Goal: Task Accomplishment & Management: Manage account settings

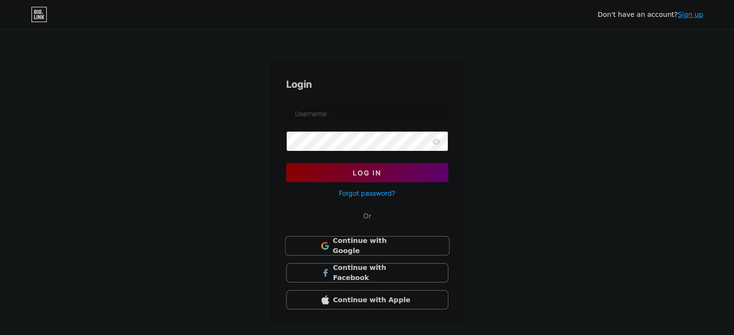
click at [384, 240] on span "Continue with Google" at bounding box center [372, 246] width 81 height 21
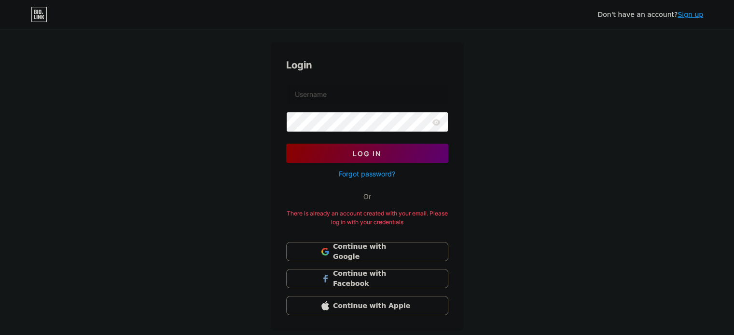
scroll to position [19, 0]
click at [363, 84] on input "text" at bounding box center [366, 93] width 161 height 19
type input "himanshusharma5908@gmail.com"
click at [286, 144] on button "Log In" at bounding box center [367, 153] width 162 height 19
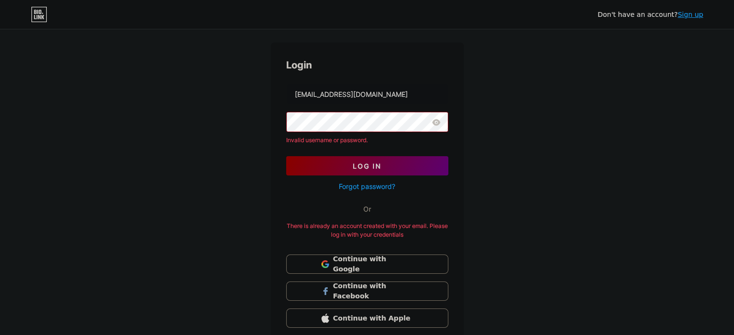
click at [350, 136] on div "Invalid username or password." at bounding box center [367, 140] width 162 height 9
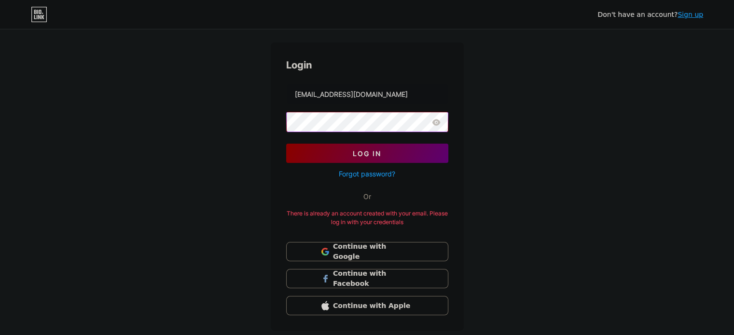
click at [286, 144] on button "Log In" at bounding box center [367, 153] width 162 height 19
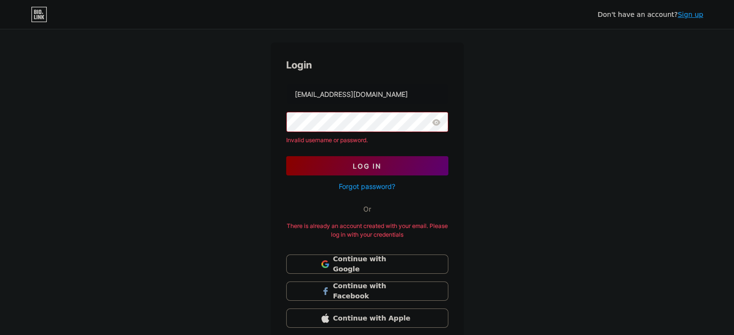
click at [437, 119] on icon at bounding box center [436, 122] width 8 height 6
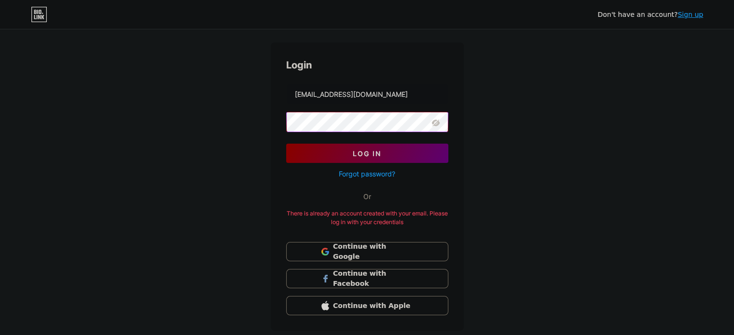
click at [286, 144] on button "Log In" at bounding box center [367, 153] width 162 height 19
click at [354, 251] on span "Continue with Google" at bounding box center [372, 252] width 81 height 21
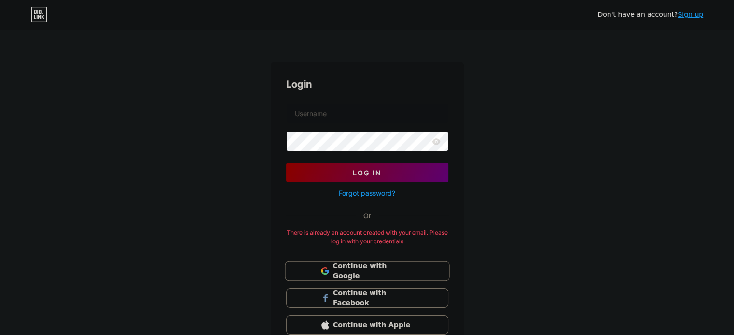
click at [401, 270] on span "Continue with Google" at bounding box center [372, 271] width 81 height 21
click at [395, 265] on span "Continue with Google" at bounding box center [372, 271] width 81 height 21
